Goal: Task Accomplishment & Management: Manage account settings

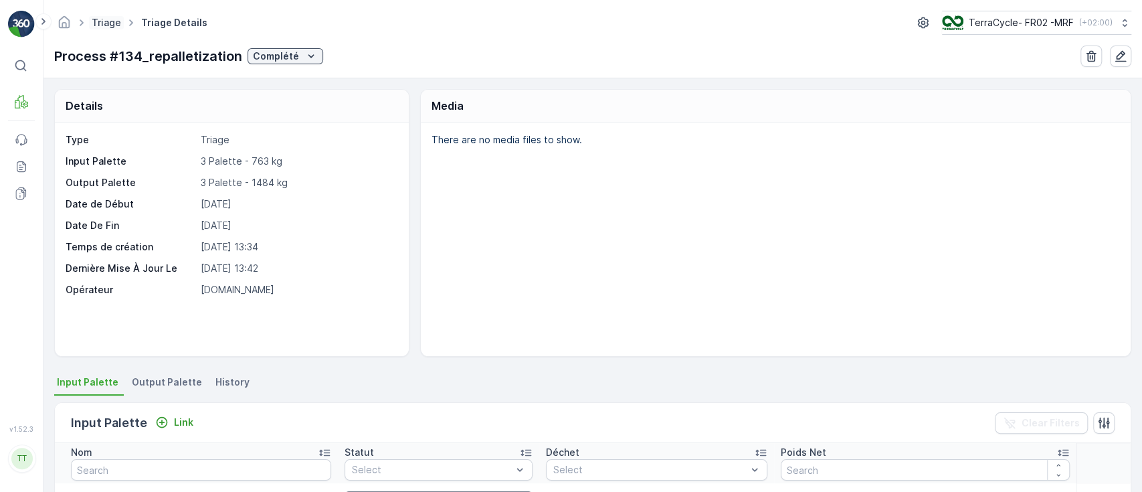
click at [97, 19] on link "Triage" at bounding box center [106, 22] width 29 height 11
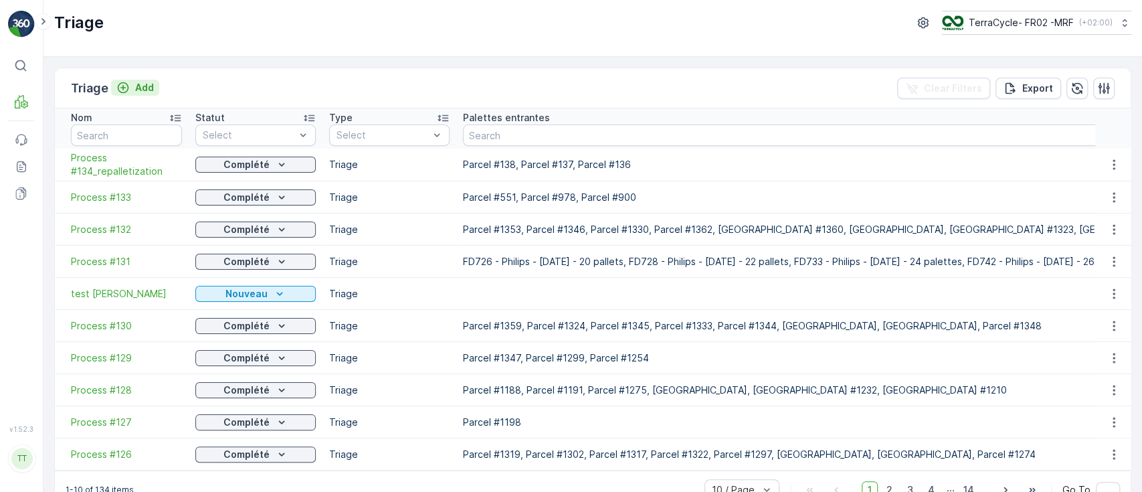
click at [135, 88] on p "Add" at bounding box center [144, 87] width 19 height 13
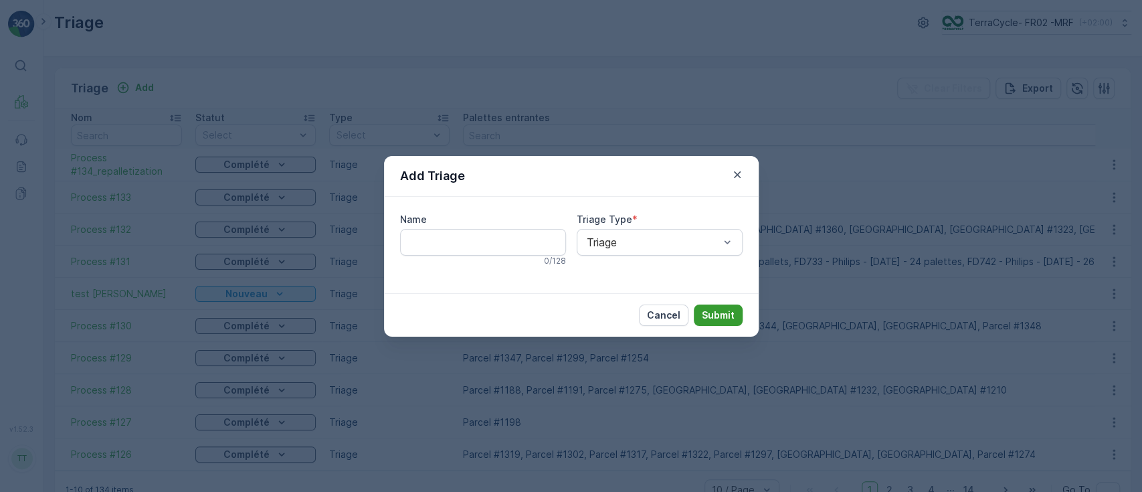
click at [727, 315] on p "Submit" at bounding box center [718, 314] width 33 height 13
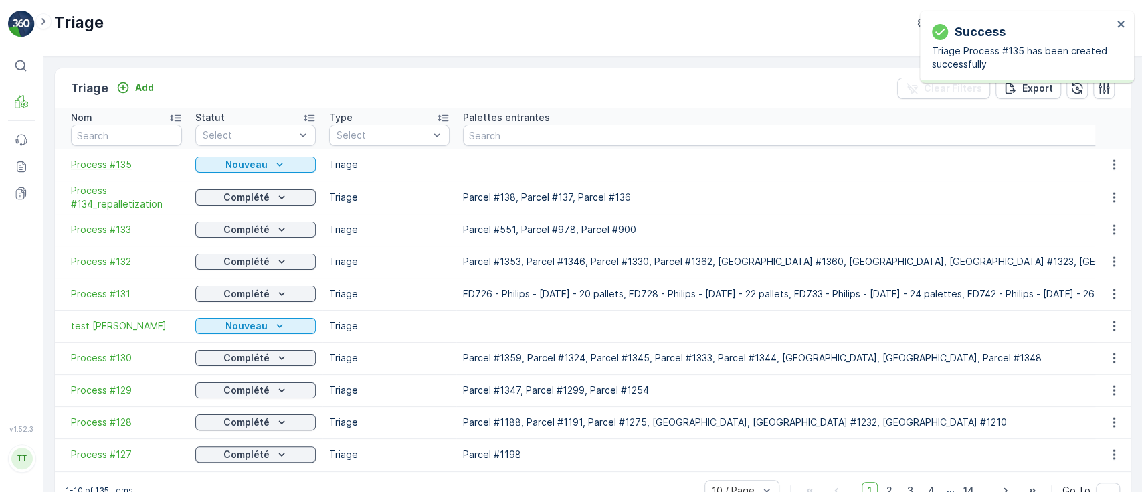
click at [112, 160] on span "Process #135" at bounding box center [126, 164] width 111 height 13
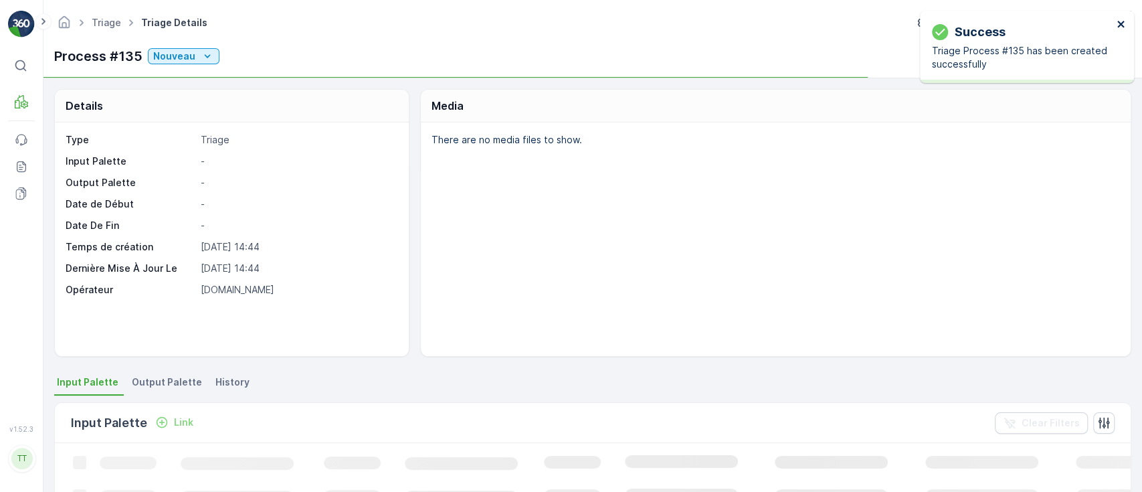
click at [1119, 21] on icon "close" at bounding box center [1121, 24] width 9 height 11
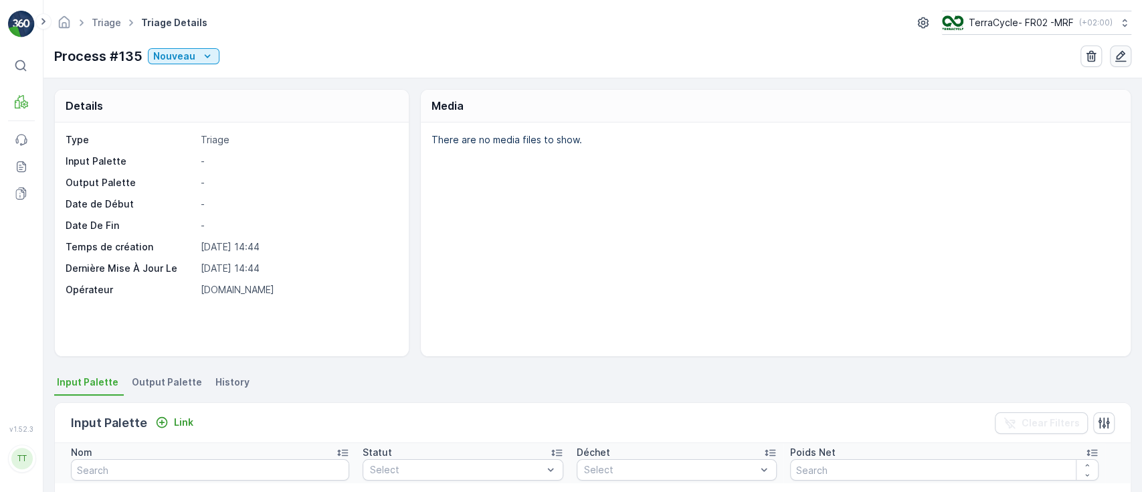
click at [1116, 56] on icon "button" at bounding box center [1120, 56] width 11 height 11
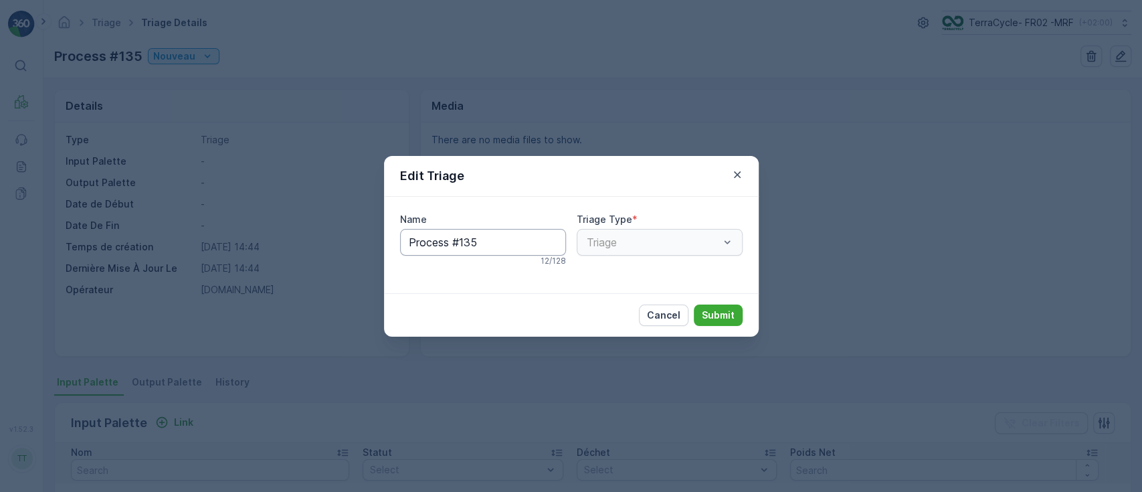
click at [492, 241] on input "Process #135" at bounding box center [483, 242] width 166 height 27
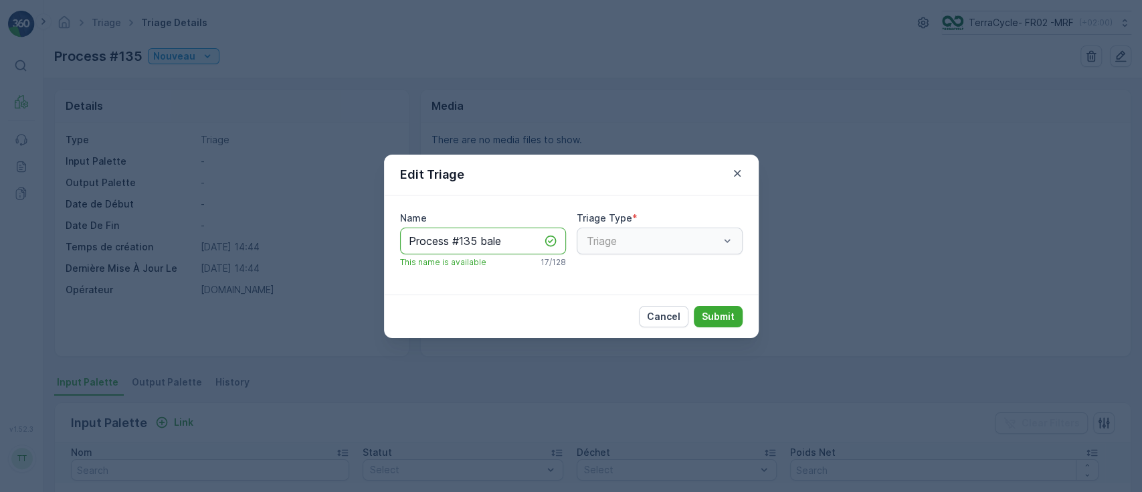
click at [480, 237] on input "Process #135 bale" at bounding box center [483, 241] width 166 height 27
type input "Process #135_bale"
click at [712, 312] on p "Submit" at bounding box center [718, 316] width 33 height 13
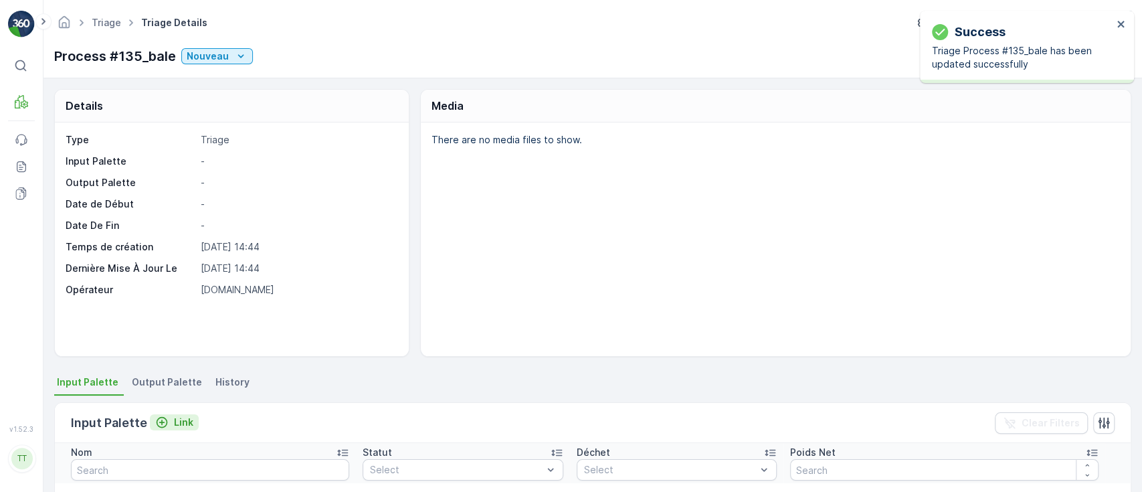
click at [177, 419] on p "Link" at bounding box center [183, 422] width 19 height 13
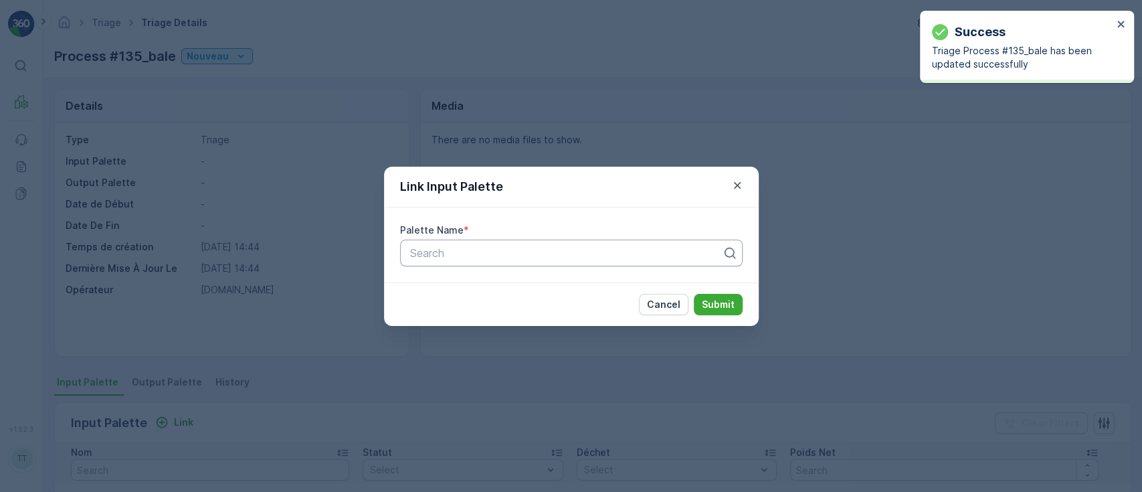
click at [478, 250] on div at bounding box center [566, 253] width 314 height 12
paste input "Parcel #1288"
type input "Parcel #1288"
click at [474, 286] on div "Parcel #1288" at bounding box center [570, 286] width 327 height 12
click at [712, 295] on button "Submit" at bounding box center [718, 304] width 49 height 21
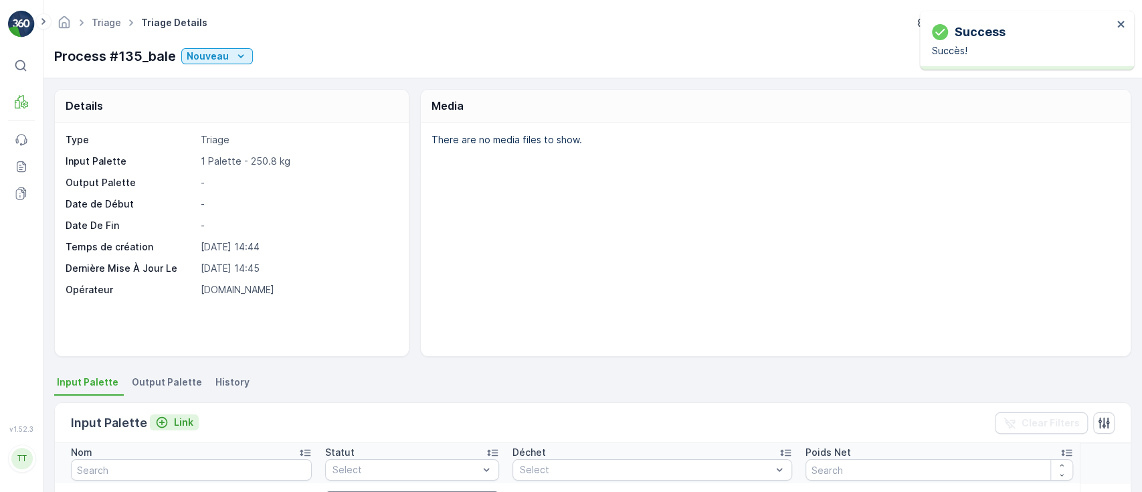
click at [179, 418] on p "Link" at bounding box center [183, 422] width 19 height 13
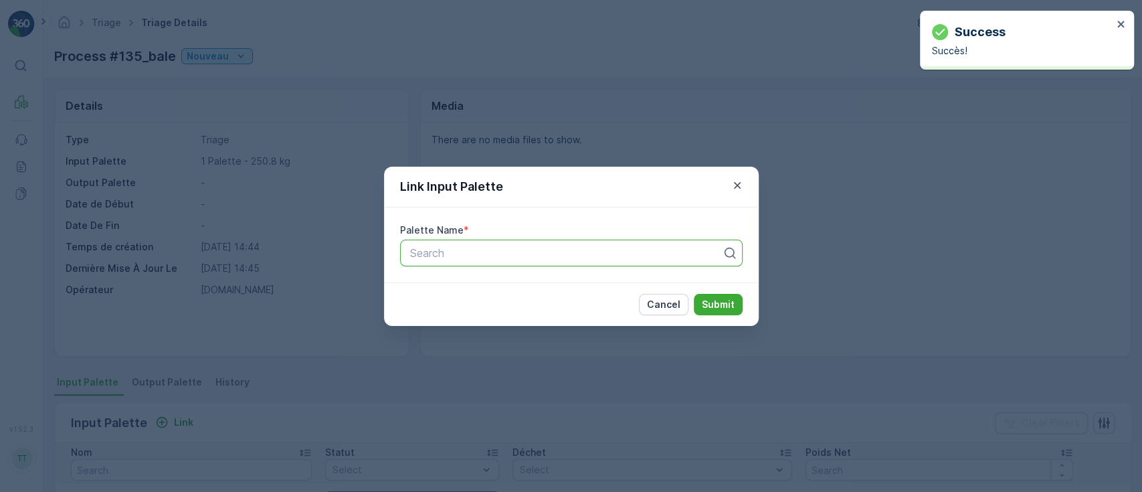
click at [430, 262] on div "Search" at bounding box center [571, 253] width 343 height 27
paste input "Parcel #1355"
type input "Parcel #1355"
click at [440, 284] on span "Parcel #1355" at bounding box center [440, 286] width 66 height 12
click at [714, 301] on p "Submit" at bounding box center [718, 304] width 33 height 13
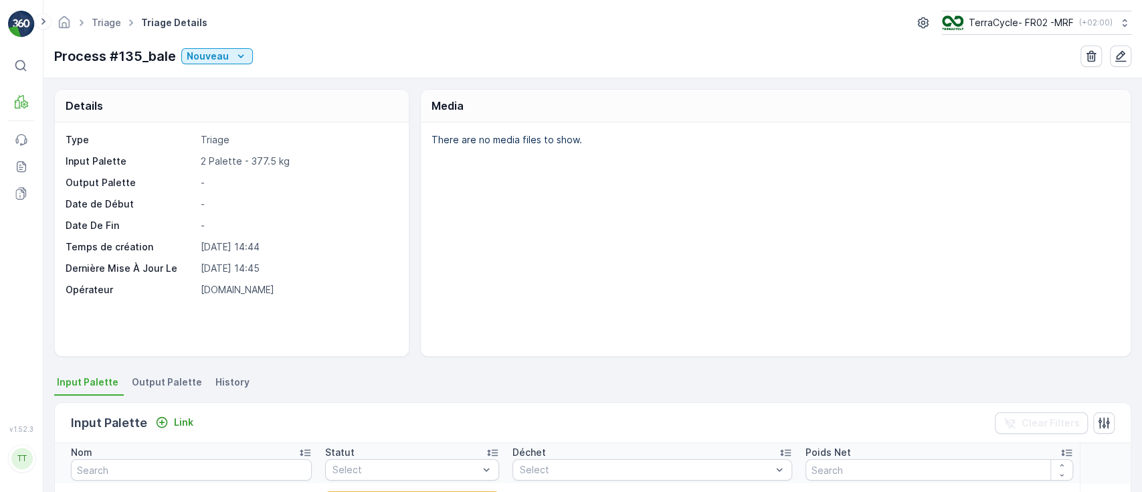
click at [173, 377] on span "Output Palette" at bounding box center [167, 381] width 70 height 13
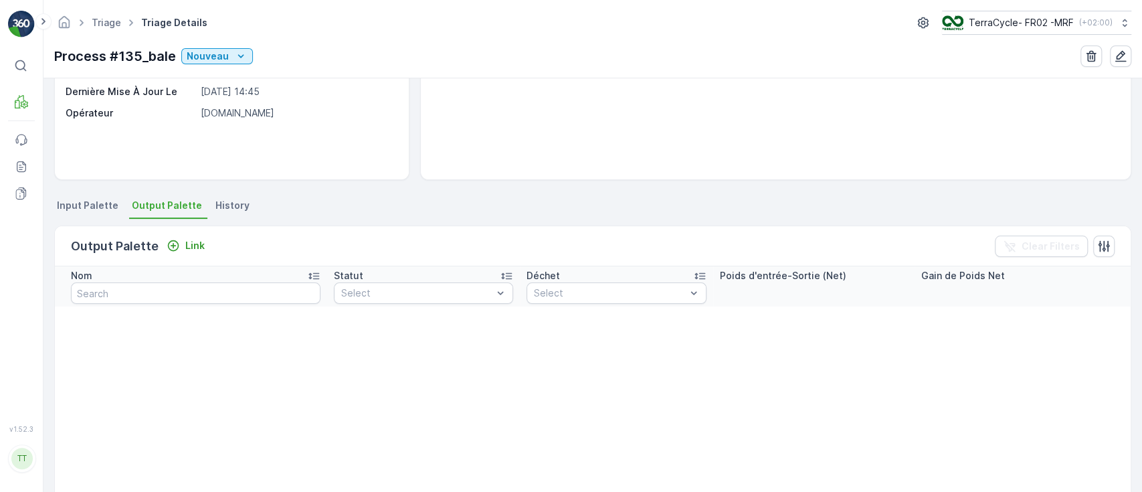
scroll to position [178, 0]
click at [185, 239] on p "Link" at bounding box center [194, 244] width 19 height 13
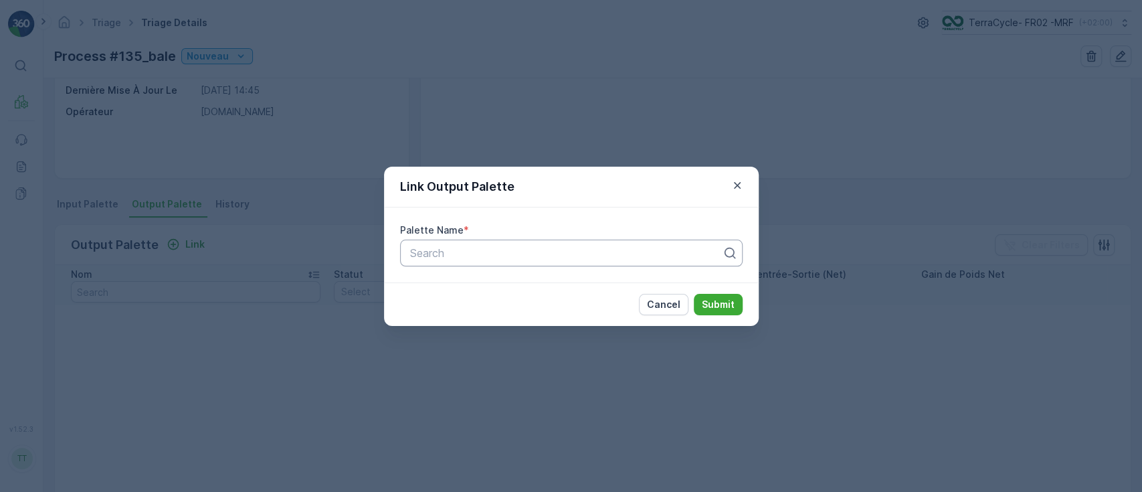
click at [485, 256] on div at bounding box center [566, 253] width 314 height 12
type input "1357"
click at [440, 292] on div "Parcel #1357" at bounding box center [570, 285] width 343 height 23
click at [725, 305] on p "Submit" at bounding box center [718, 304] width 33 height 13
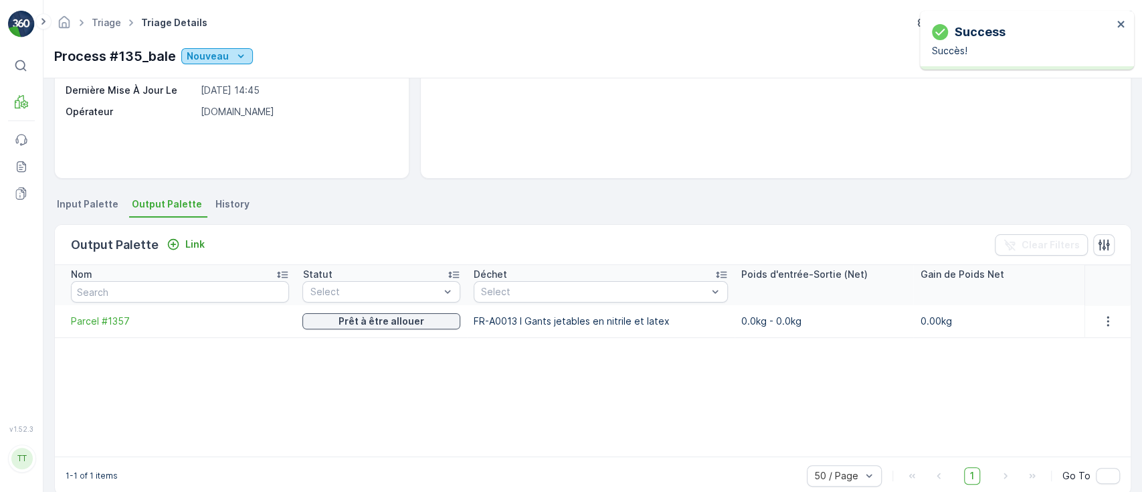
click at [199, 52] on p "Nouveau" at bounding box center [208, 56] width 42 height 13
click at [221, 89] on div "Prêt" at bounding box center [261, 94] width 155 height 19
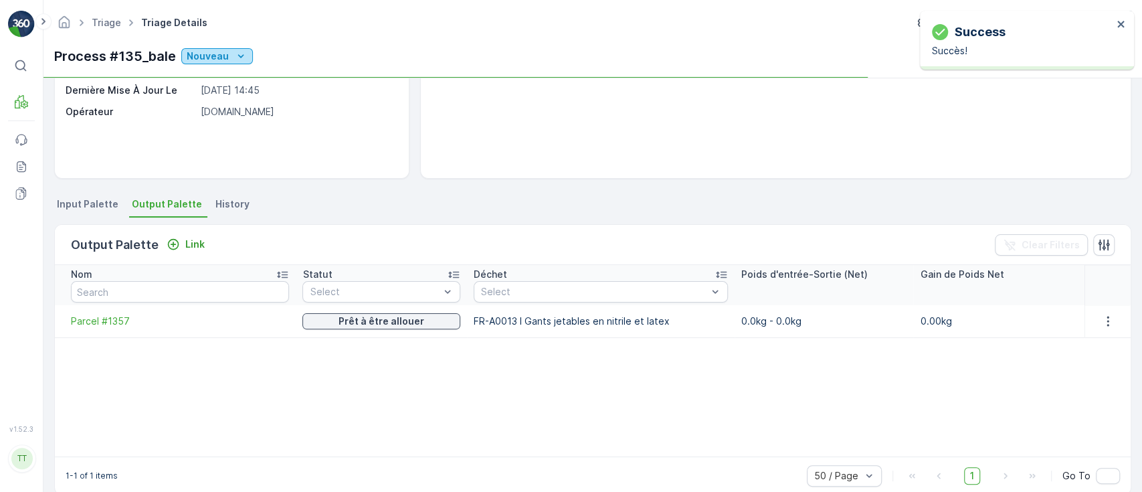
click at [222, 60] on p "Nouveau" at bounding box center [208, 56] width 42 height 13
click at [219, 113] on span "En cours" at bounding box center [208, 112] width 38 height 13
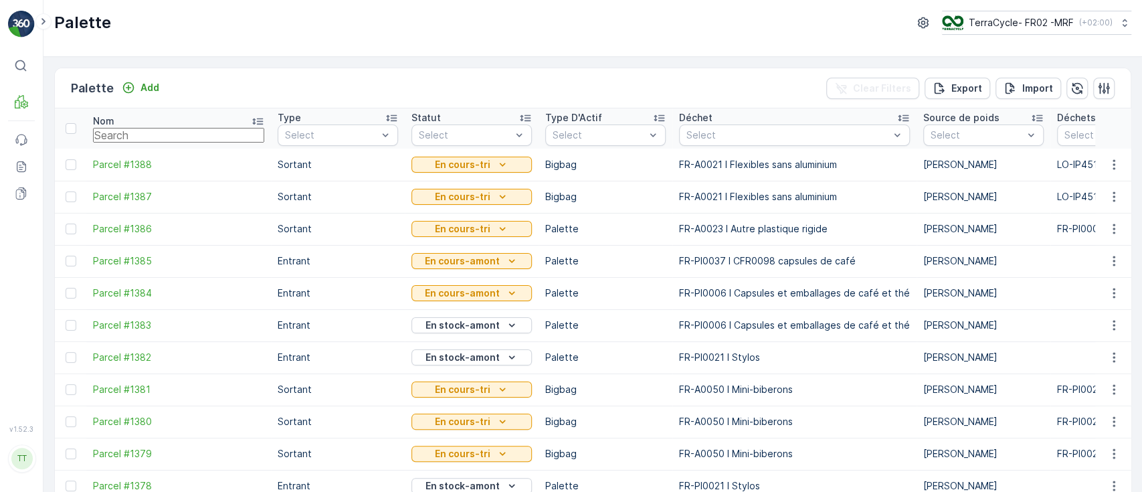
click at [165, 128] on input "text" at bounding box center [178, 135] width 171 height 15
paste input "Parcel #1357"
type input "Parcel #1357"
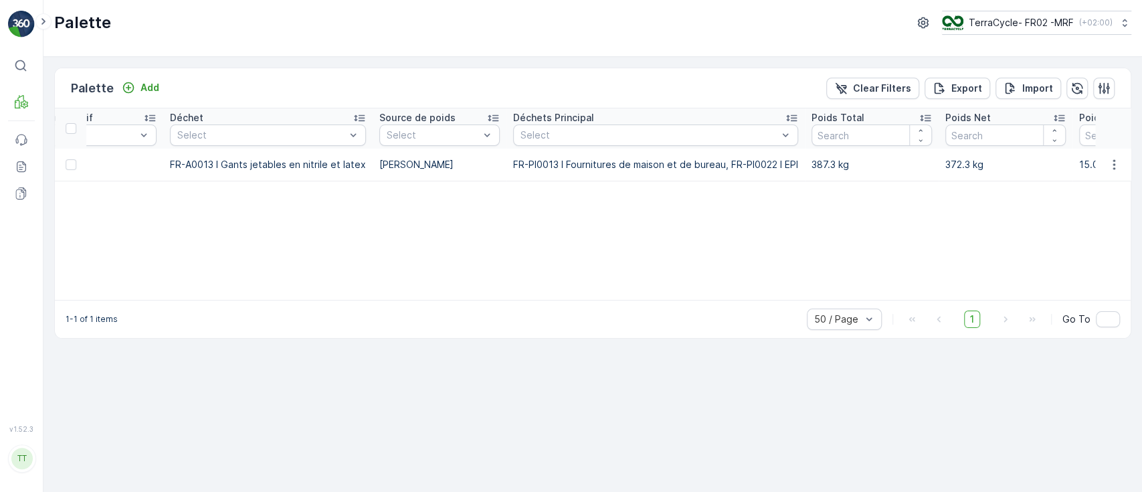
scroll to position [0, 511]
click at [1116, 161] on icon "button" at bounding box center [1113, 164] width 13 height 13
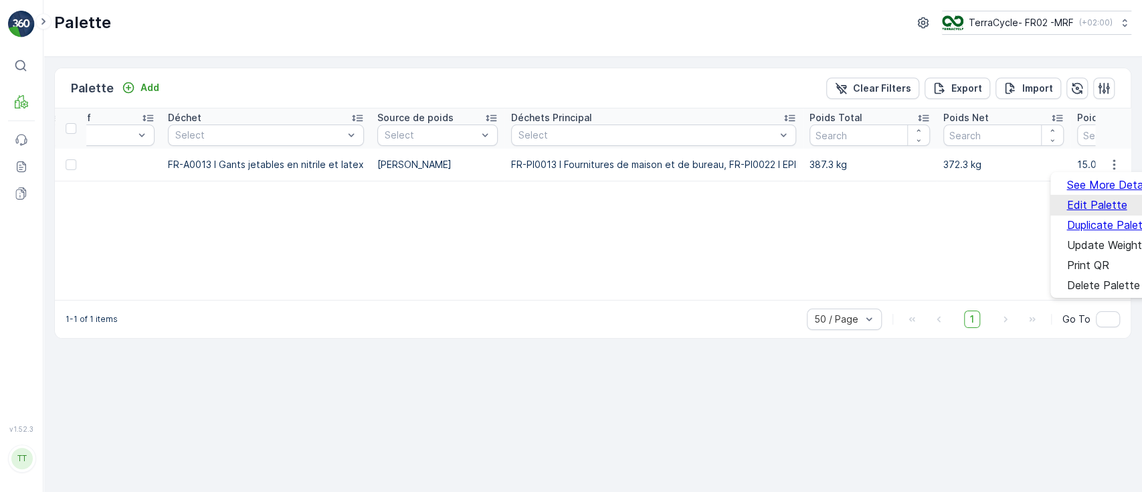
click at [1099, 199] on span "Edit Palette" at bounding box center [1097, 205] width 60 height 12
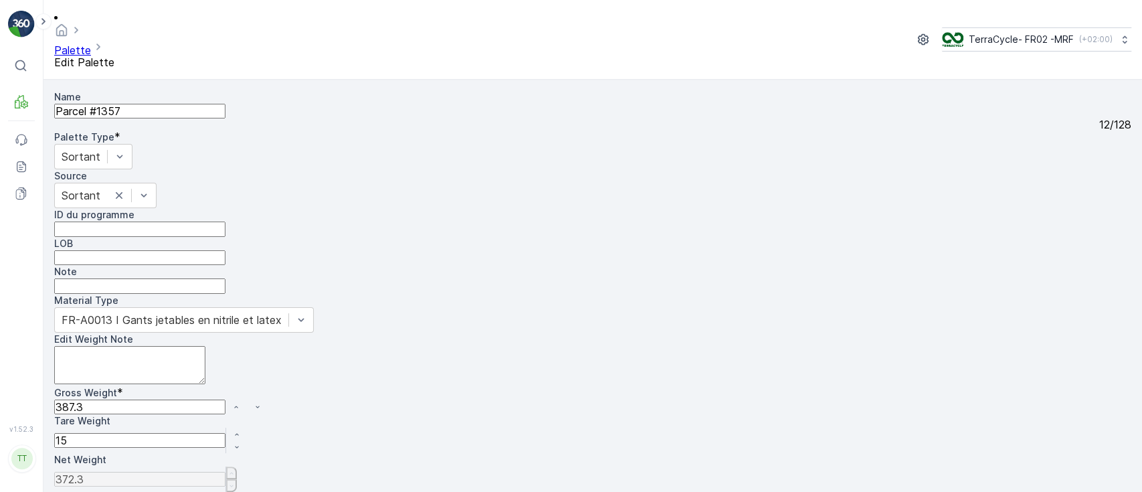
drag, startPoint x: 667, startPoint y: 219, endPoint x: 551, endPoint y: 226, distance: 116.0
click at [554, 226] on div "Name Parcel #1357 12 / 128 Palette Type * Sortant Source Sortant ID du programm…" at bounding box center [592, 290] width 1077 height 401
type Weight "0"
type Weight "-15"
type Weight "0"
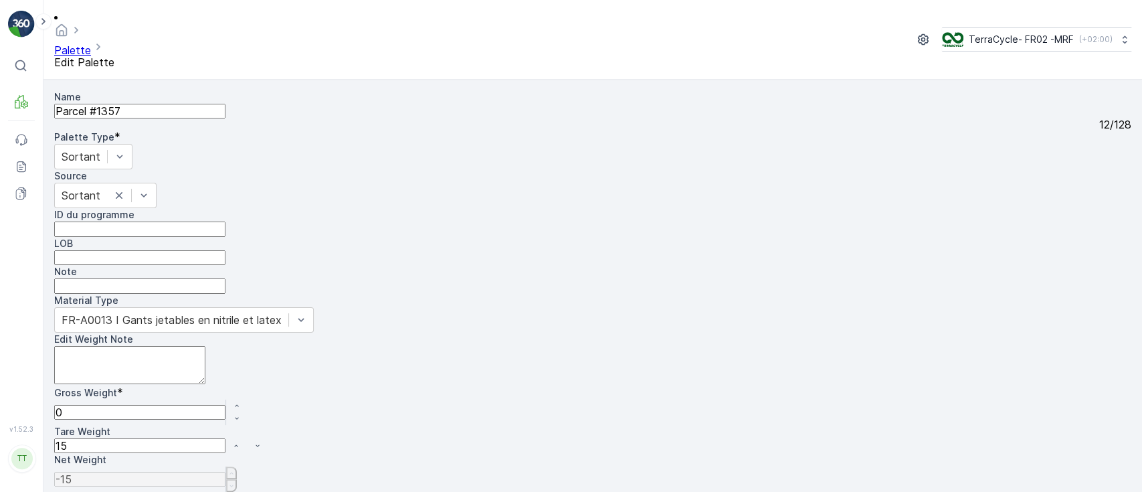
type Weight "0"
drag, startPoint x: 639, startPoint y: 276, endPoint x: 591, endPoint y: 276, distance: 48.2
click at [591, 276] on div "Name Parcel #1357 12 / 128 Palette Type * Sortant Source Sortant ID du programm…" at bounding box center [592, 290] width 1077 height 401
type Weight "0"
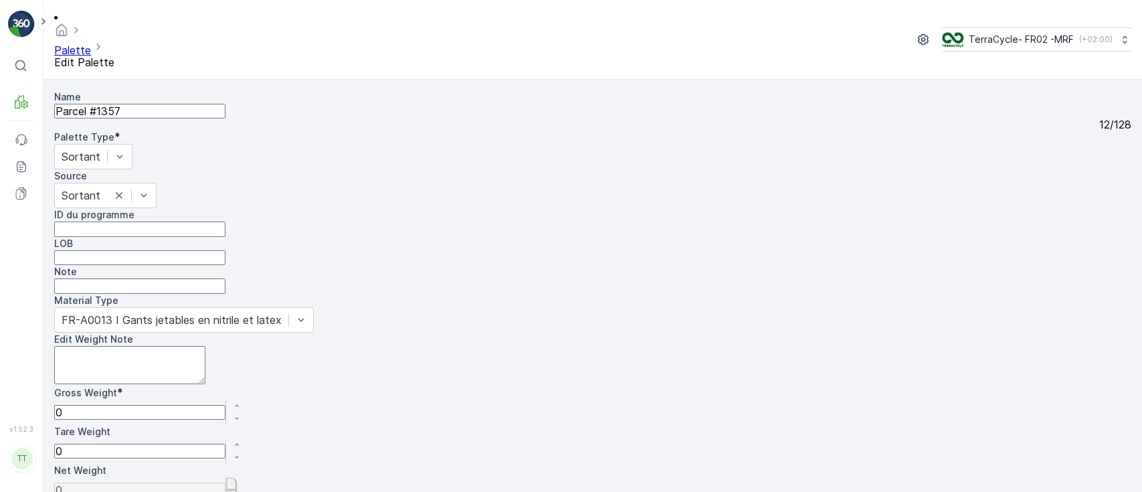
drag, startPoint x: 512, startPoint y: 369, endPoint x: 0, endPoint y: 418, distance: 514.3
click at [506, 294] on div "Name Parcel #1357 12 / 128 Palette Type * Sortant Source Sortant ID du programm…" at bounding box center [592, 191] width 1077 height 203
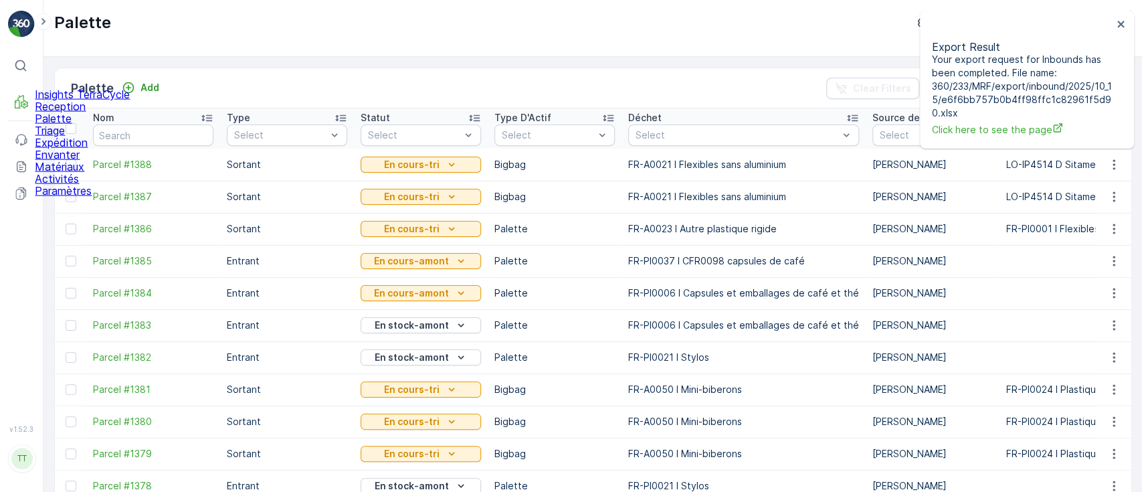
click at [57, 112] on p "Reception" at bounding box center [82, 106] width 95 height 12
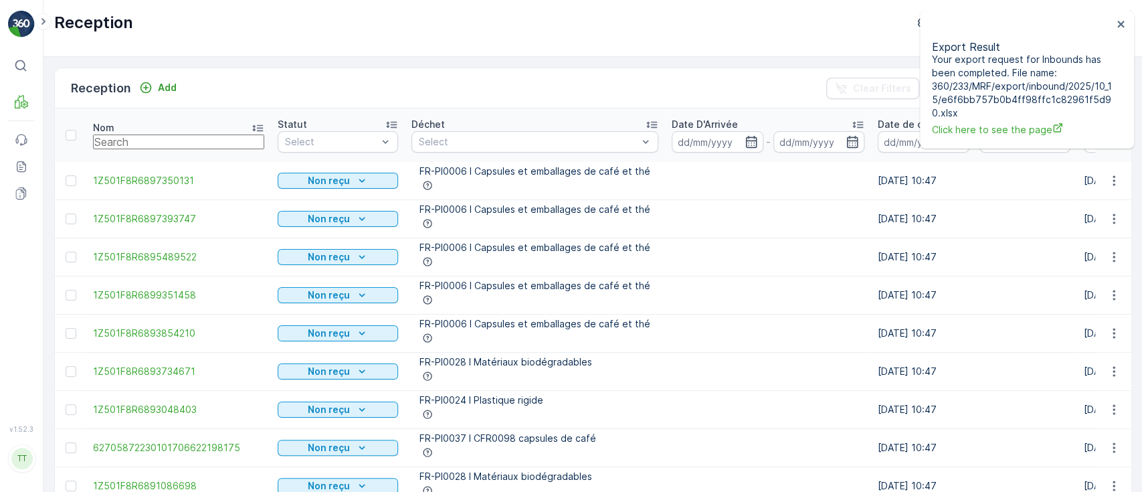
click at [128, 147] on input "text" at bounding box center [178, 141] width 171 height 15
paste input "1Z501F8R6899034514"
type input "1Z501F8R6899034514"
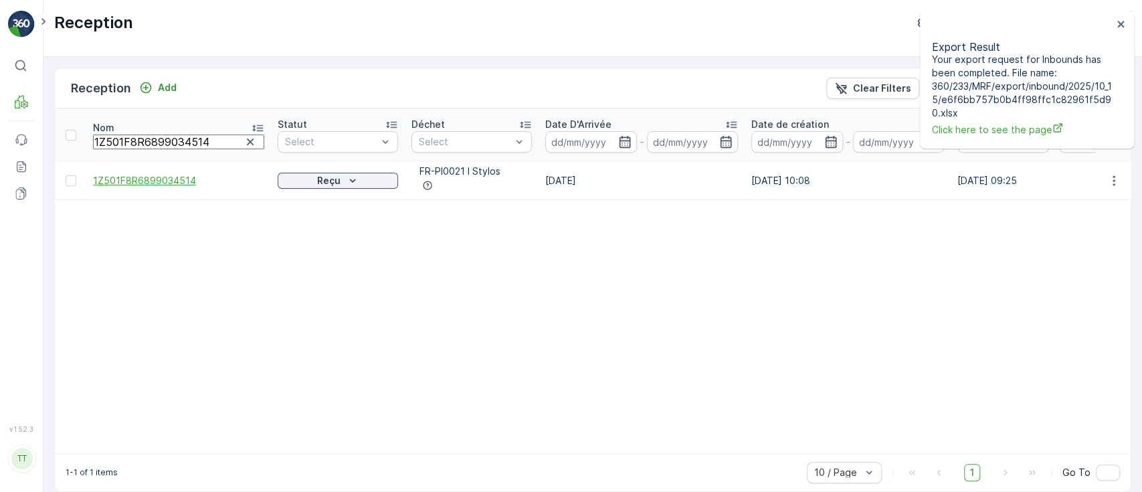
click at [145, 175] on span "1Z501F8R6899034514" at bounding box center [178, 180] width 171 height 13
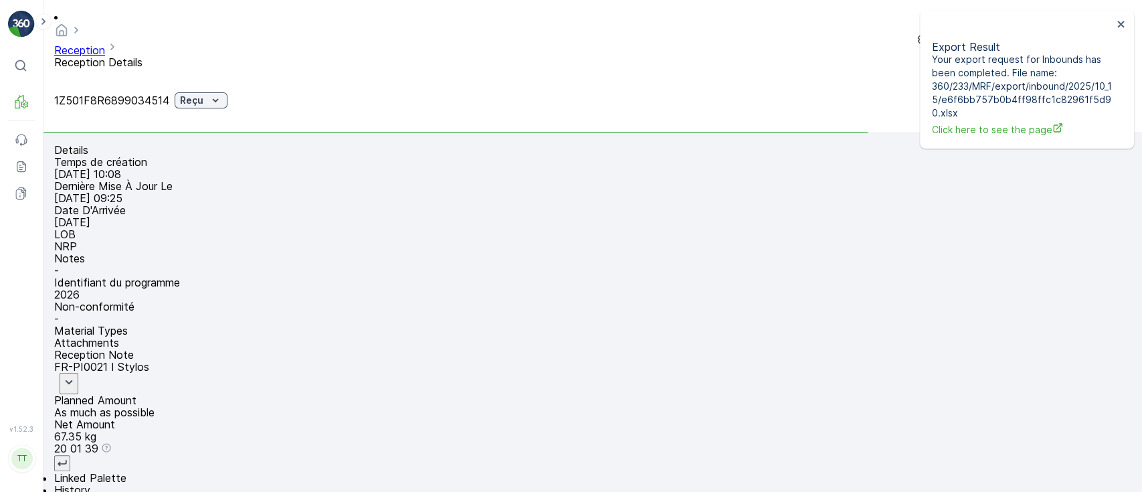
click at [555, 325] on div "Material Types Attachments Reception Note" at bounding box center [592, 343] width 1077 height 36
click at [555, 337] on p "Attachments" at bounding box center [592, 343] width 1077 height 12
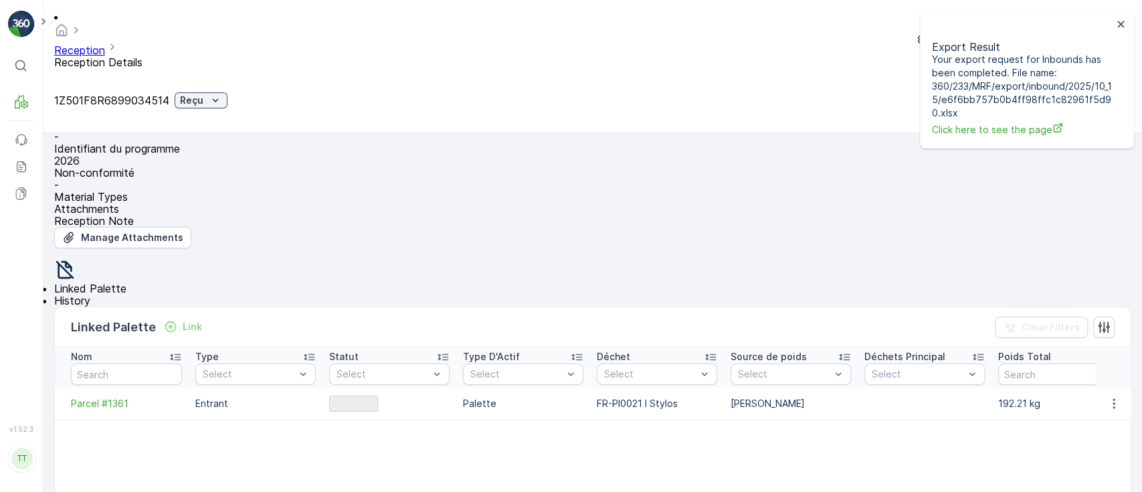
scroll to position [178, 0]
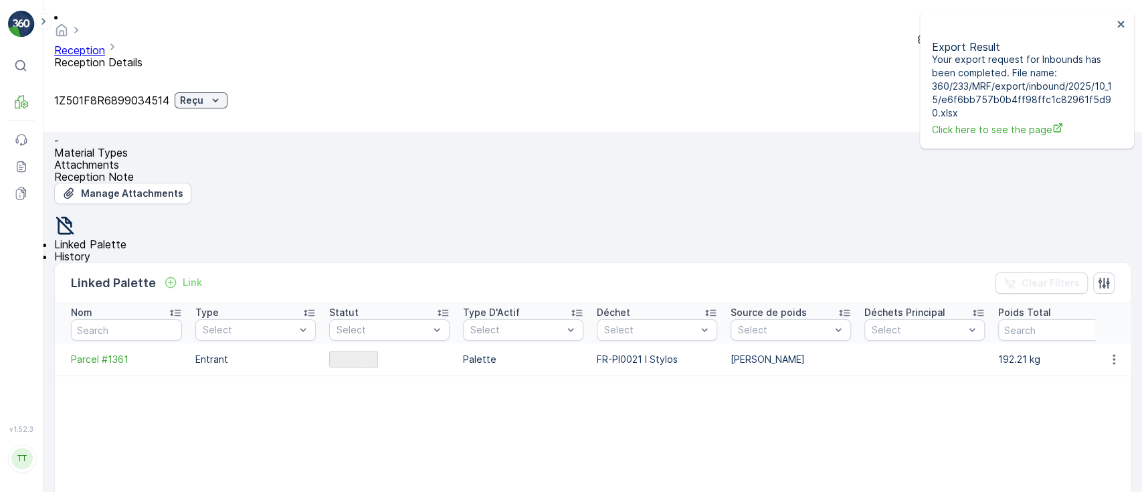
click at [90, 250] on span "History" at bounding box center [72, 256] width 36 height 13
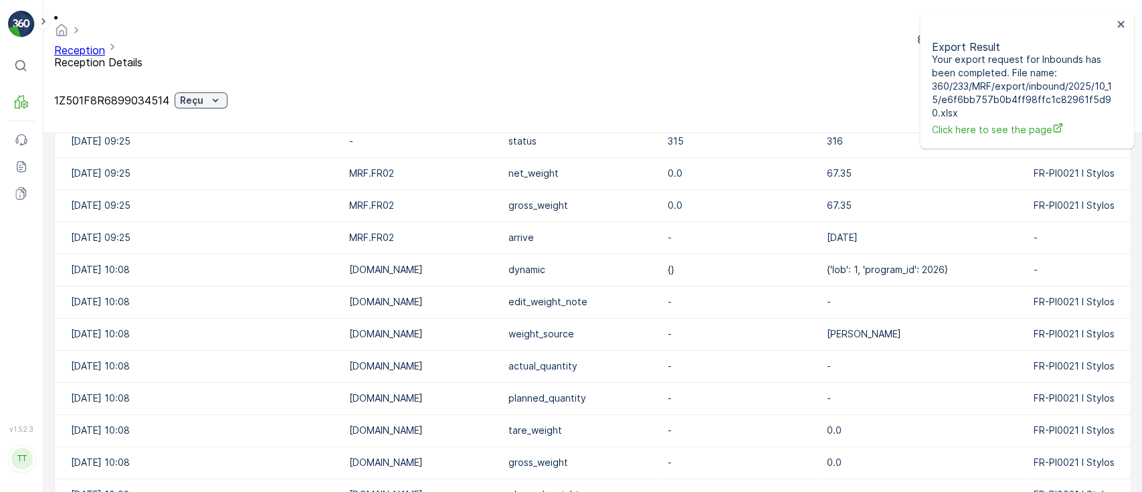
scroll to position [104, 0]
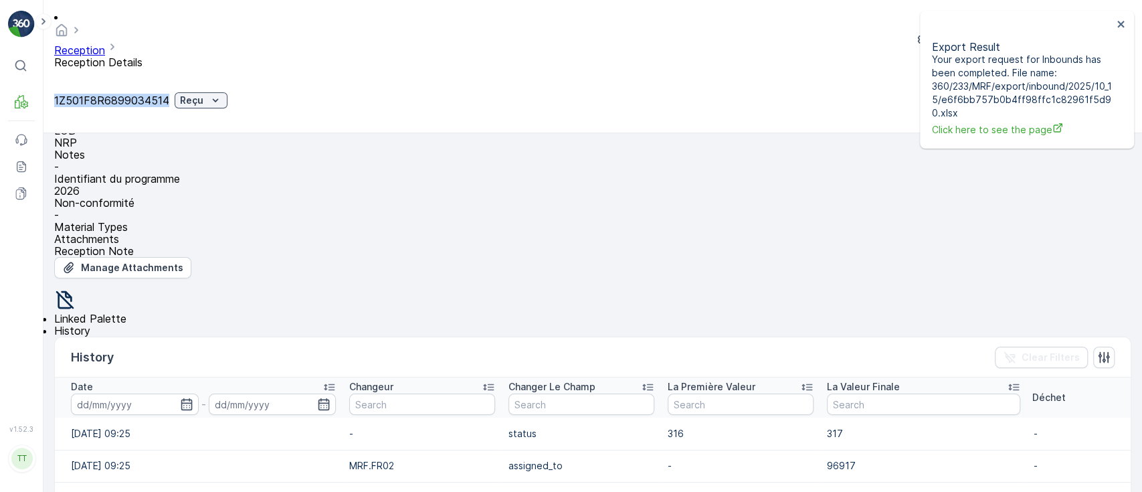
drag, startPoint x: 203, startPoint y: 54, endPoint x: 56, endPoint y: 54, distance: 146.5
click at [56, 94] on p "1Z501F8R6899034514" at bounding box center [111, 100] width 115 height 12
copy p "1Z501F8R6899034514"
click at [729, 248] on div "Material Types Attachments Reception Note Manage Attachments" at bounding box center [592, 267] width 1077 height 92
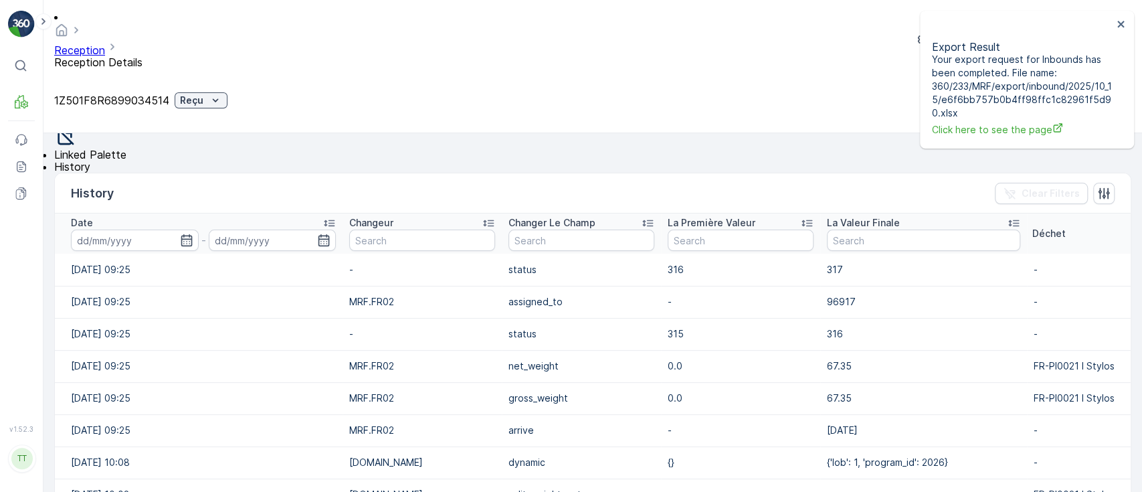
scroll to position [0, 0]
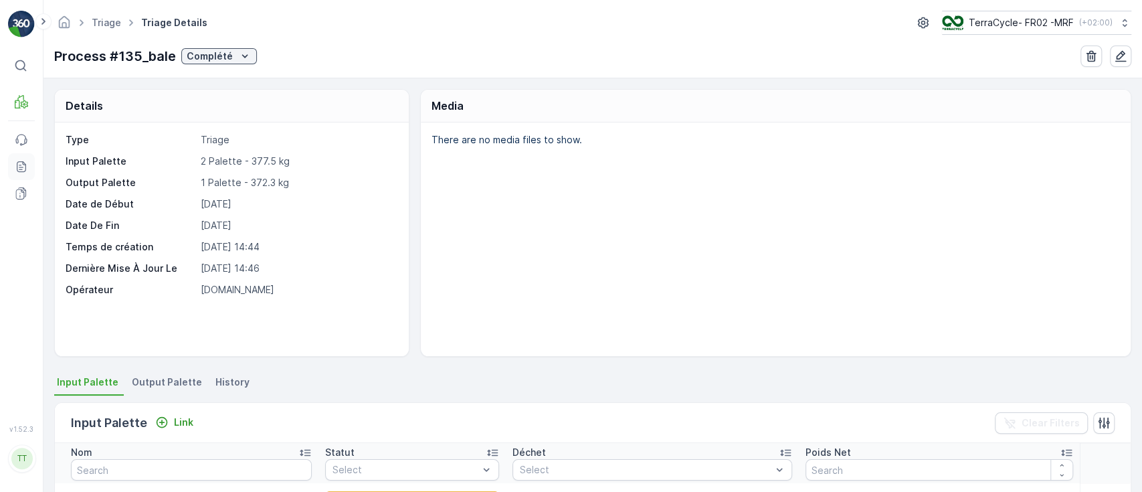
click at [19, 168] on icon at bounding box center [21, 166] width 13 height 13
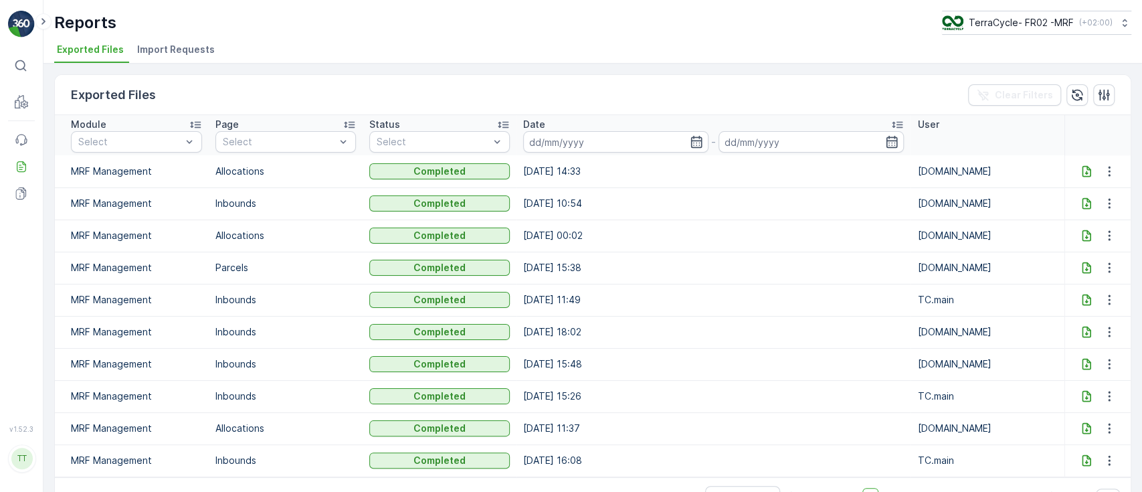
click at [158, 46] on span "Import Requests" at bounding box center [176, 49] width 78 height 13
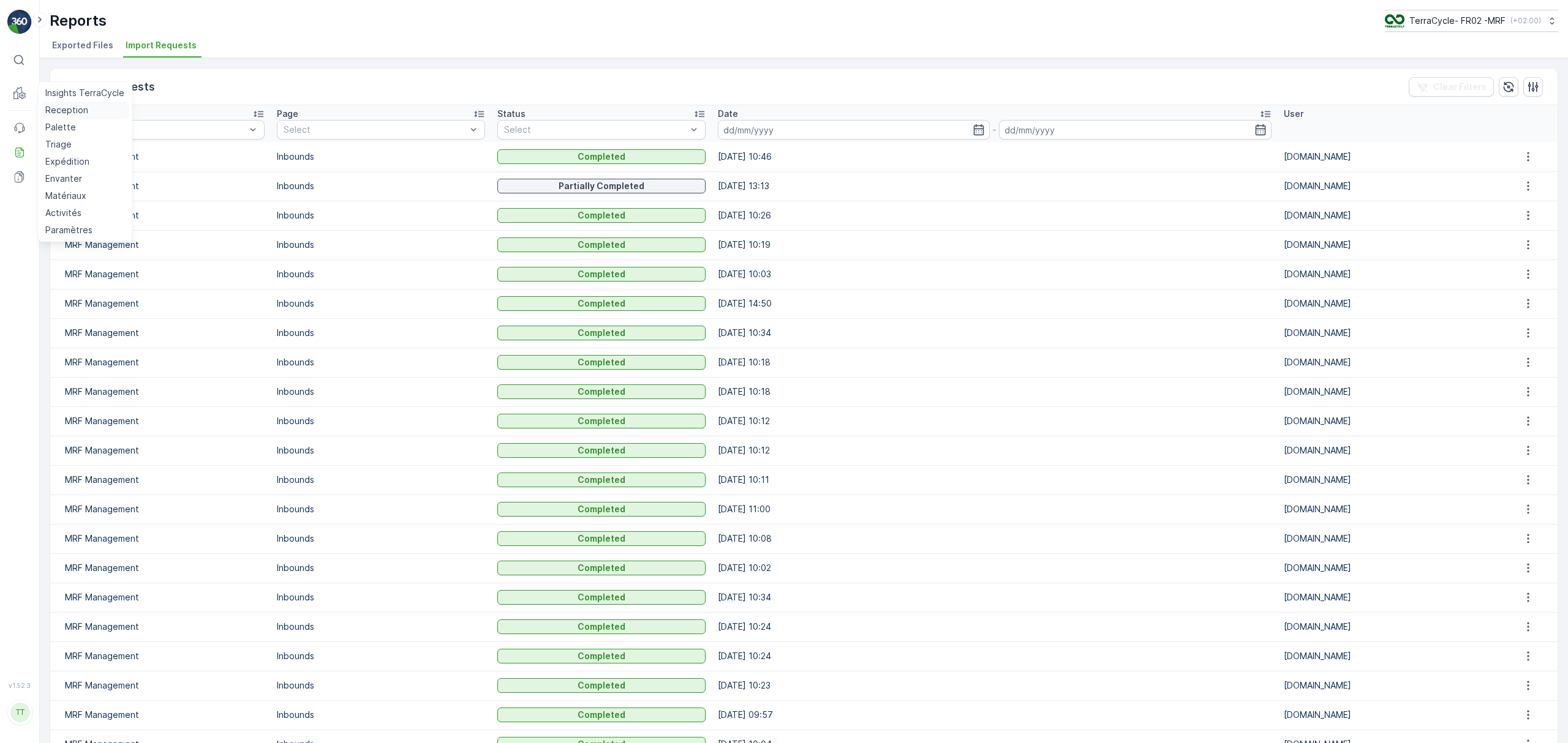
click at [48, 105] on p "Reception" at bounding box center [67, 110] width 43 height 12
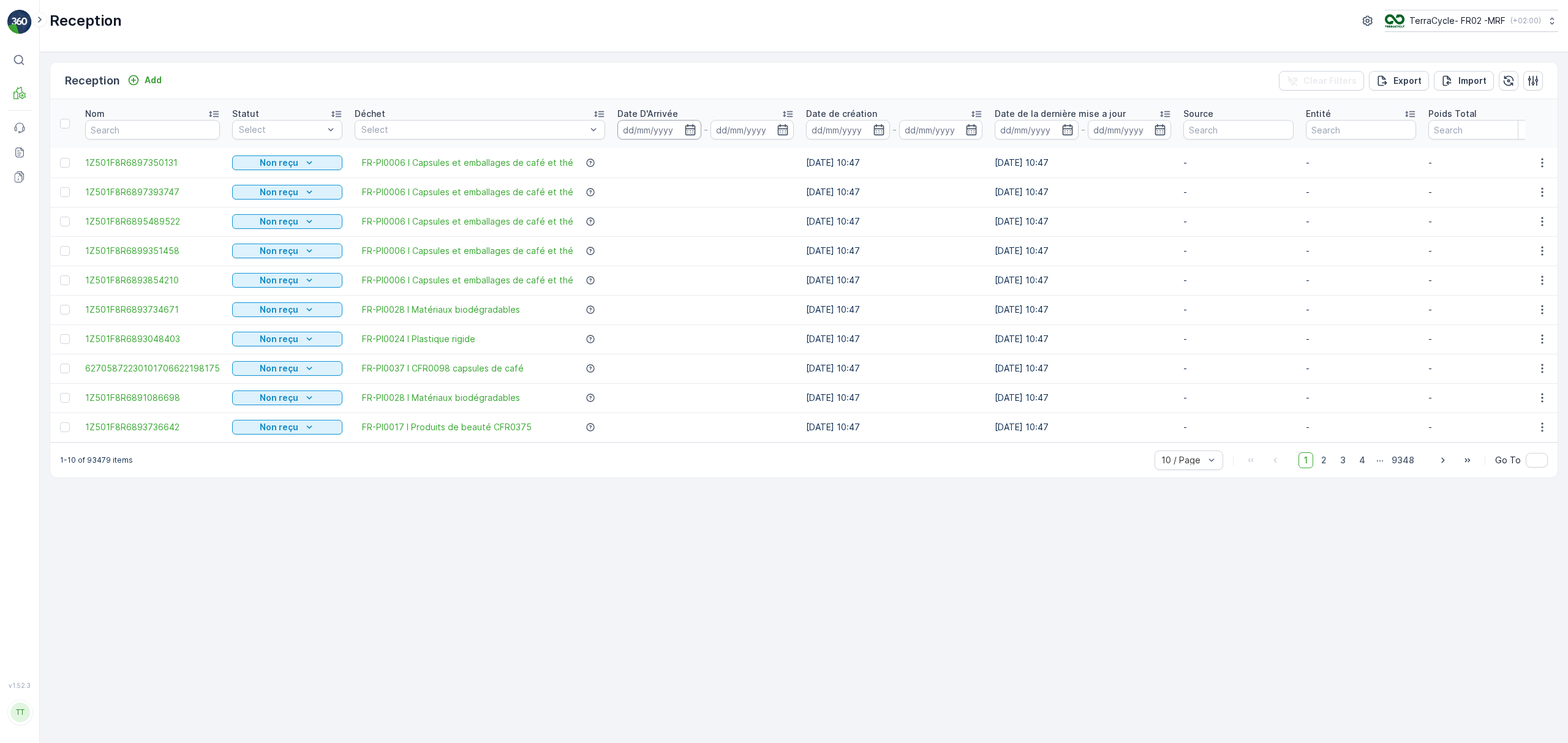
click at [653, 130] on input at bounding box center [659, 129] width 84 height 19
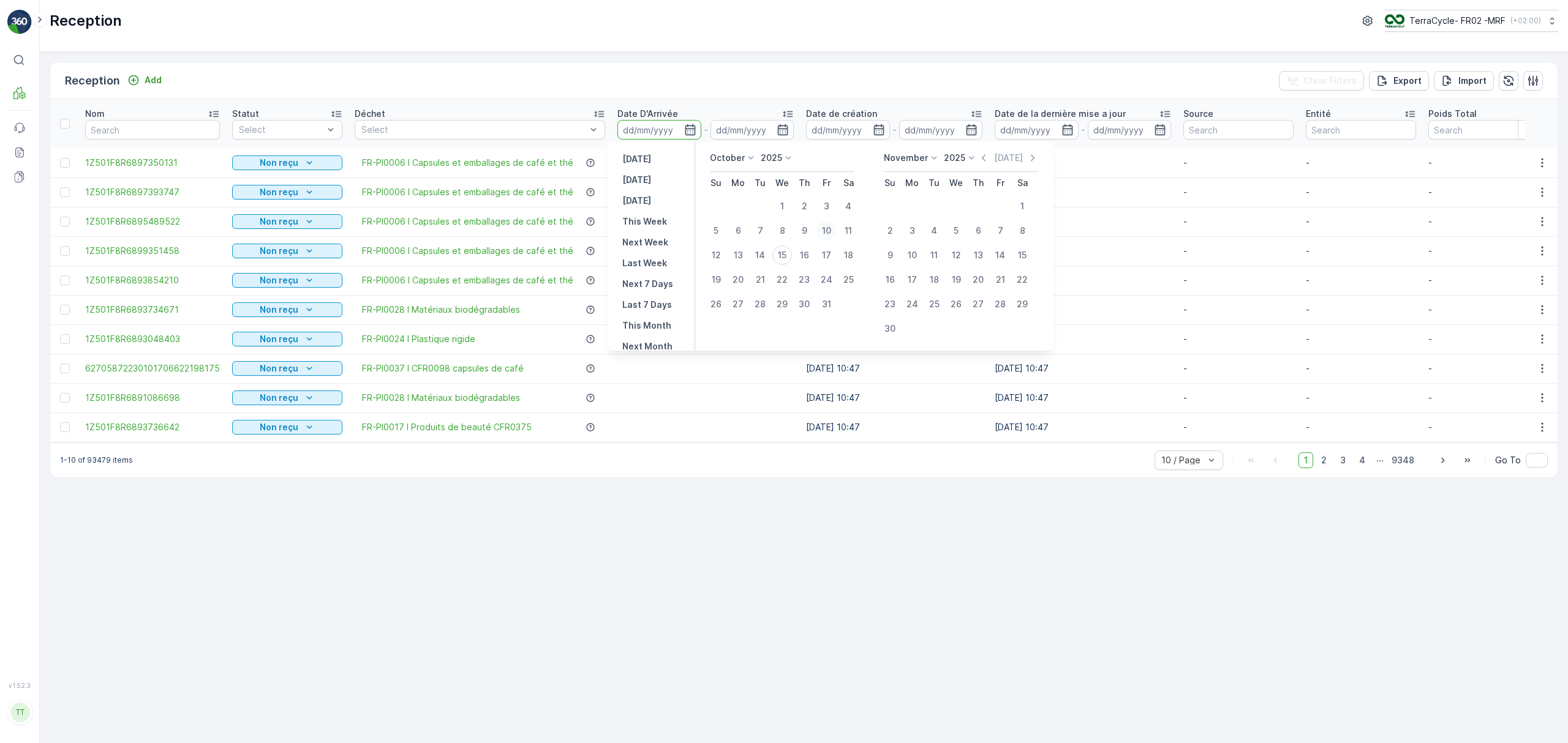
click at [827, 232] on div "10" at bounding box center [826, 231] width 19 height 19
type input "[DATE]"
click at [762, 251] on div "14" at bounding box center [760, 254] width 19 height 19
type input "[DATE]"
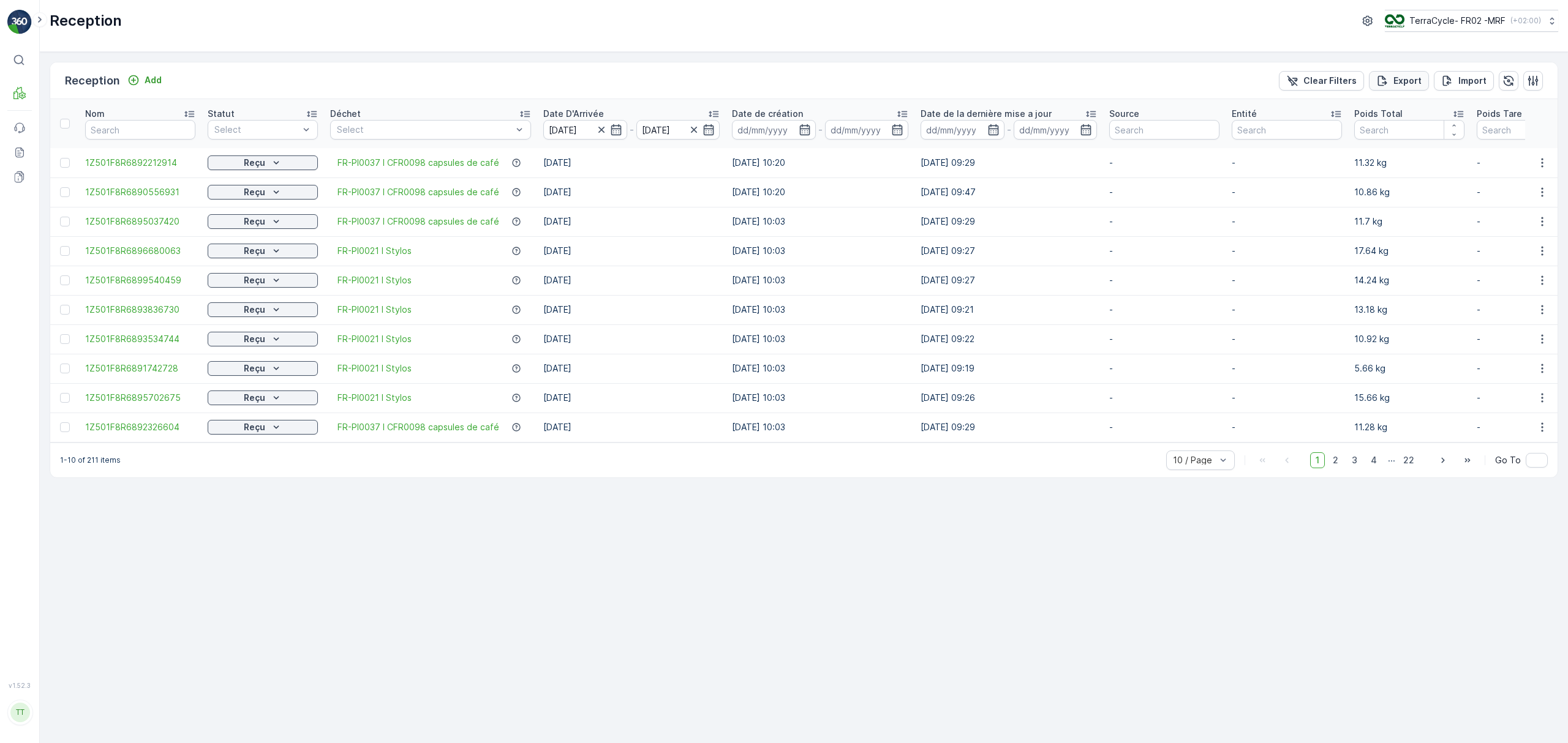
click at [1045, 83] on p "Export" at bounding box center [1407, 81] width 28 height 12
click at [18, 151] on icon at bounding box center [18, 151] width 3 height 1
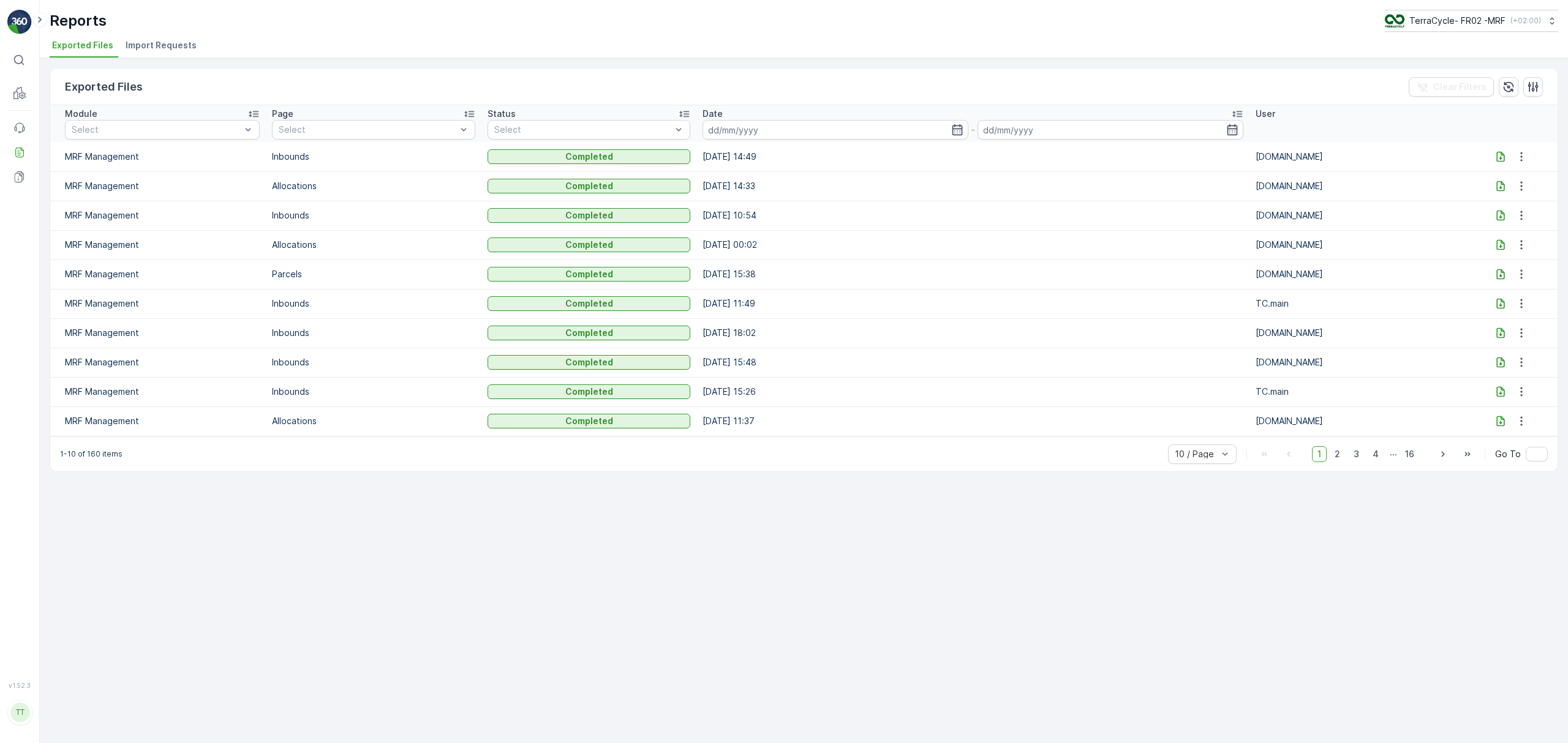
click at [1500, 156] on icon at bounding box center [1500, 156] width 12 height 12
